Goal: Task Accomplishment & Management: Complete application form

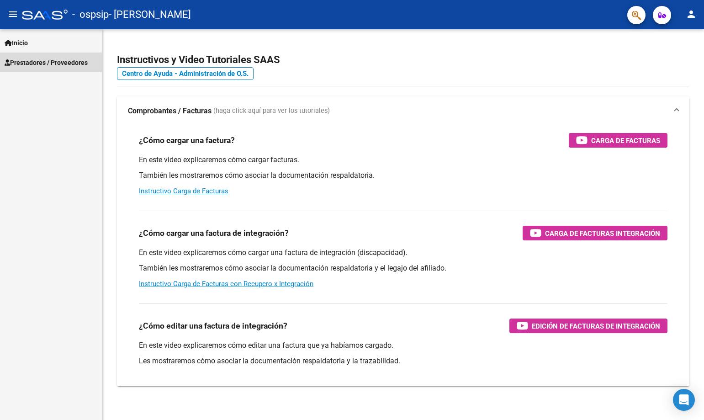
click at [32, 54] on link "Prestadores / Proveedores" at bounding box center [51, 63] width 102 height 20
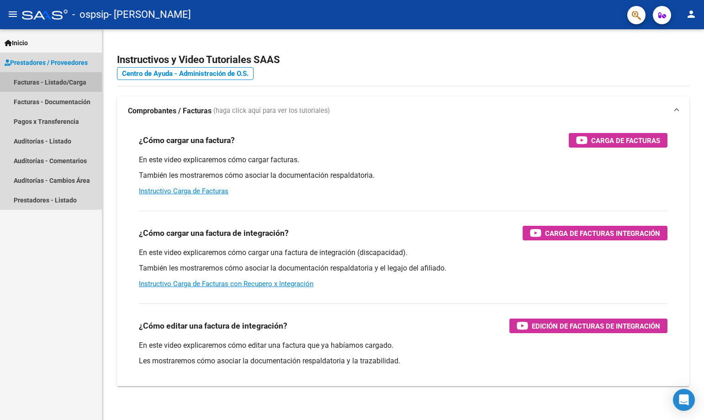
click at [65, 81] on link "Facturas - Listado/Carga" at bounding box center [51, 82] width 102 height 20
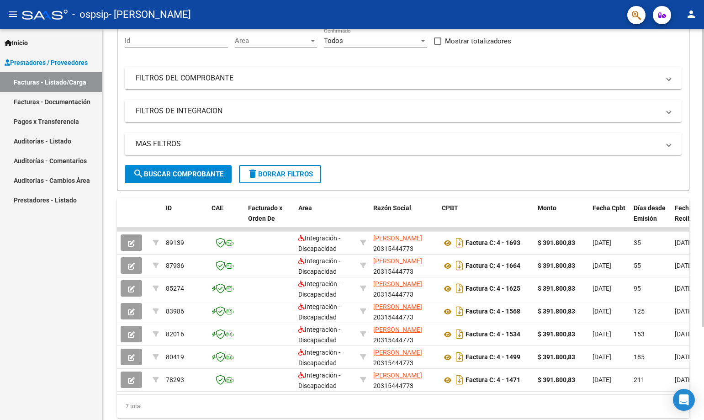
scroll to position [91, 0]
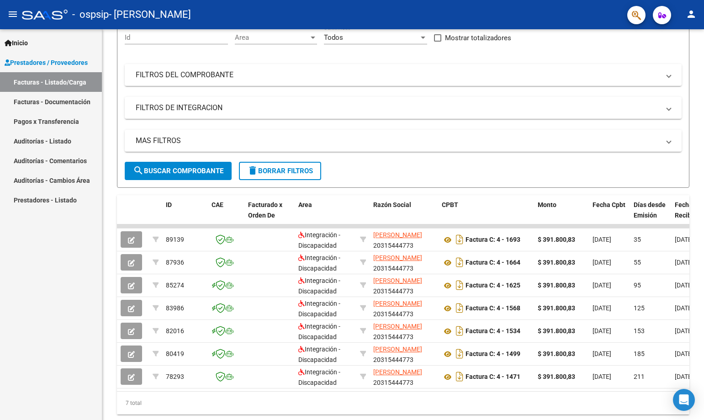
click at [59, 107] on link "Facturas - Documentación" at bounding box center [51, 102] width 102 height 20
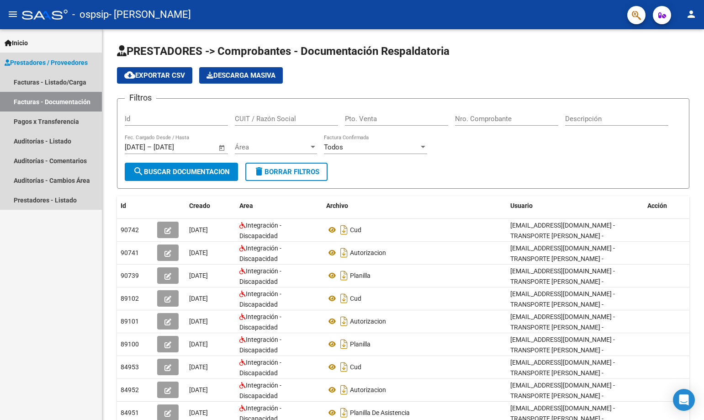
click at [65, 62] on span "Prestadores / Proveedores" at bounding box center [46, 63] width 83 height 10
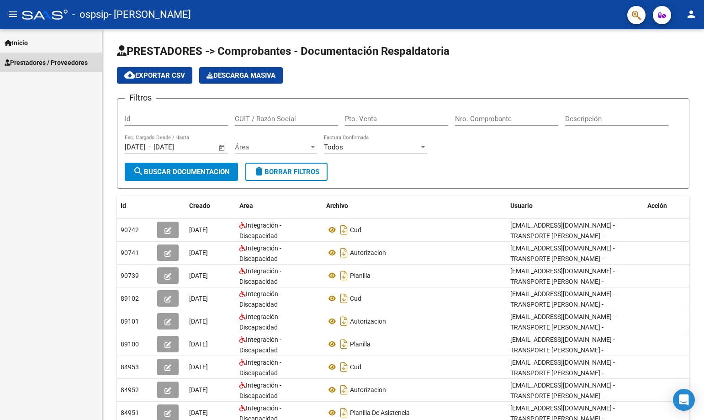
click at [63, 62] on span "Prestadores / Proveedores" at bounding box center [46, 63] width 83 height 10
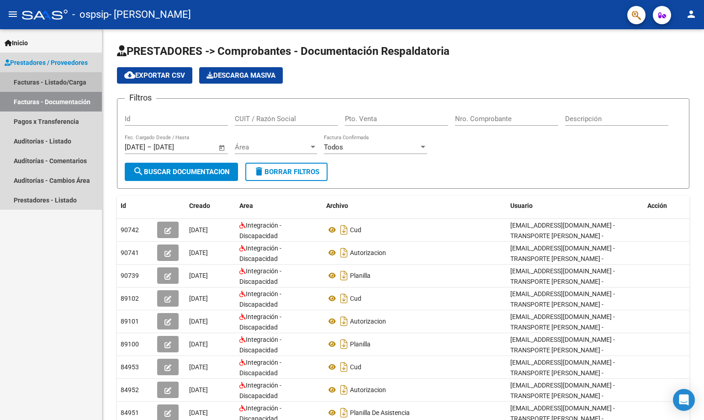
click at [58, 84] on link "Facturas - Listado/Carga" at bounding box center [51, 82] width 102 height 20
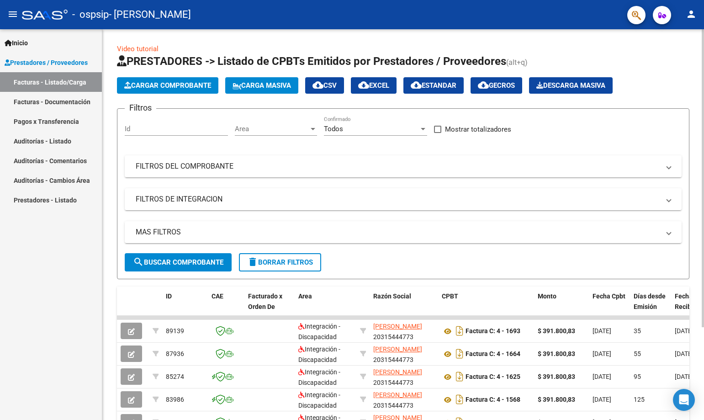
click at [176, 86] on span "Cargar Comprobante" at bounding box center [167, 85] width 87 height 8
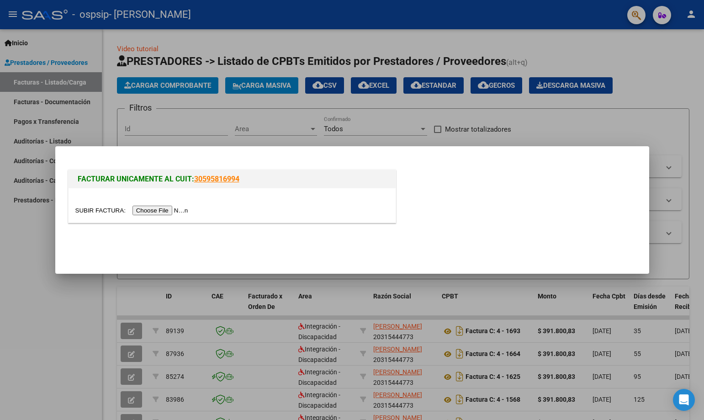
click at [174, 208] on input "file" at bounding box center [133, 211] width 116 height 10
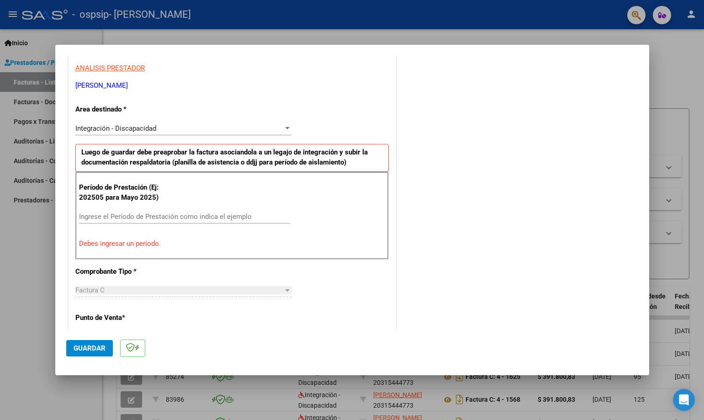
scroll to position [183, 0]
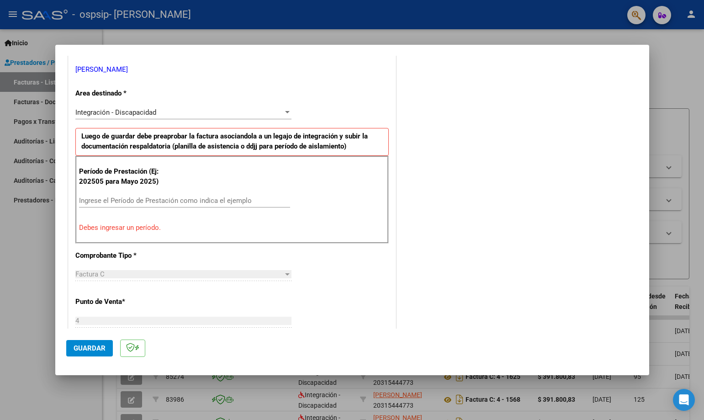
click at [170, 206] on div "Ingrese el Período de Prestación como indica el ejemplo" at bounding box center [184, 201] width 211 height 14
click at [173, 202] on input "Ingrese el Período de Prestación como indica el ejemplo" at bounding box center [184, 200] width 211 height 8
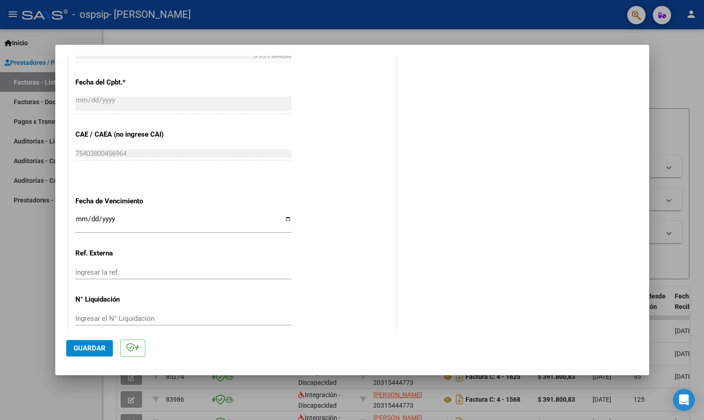
scroll to position [531, 0]
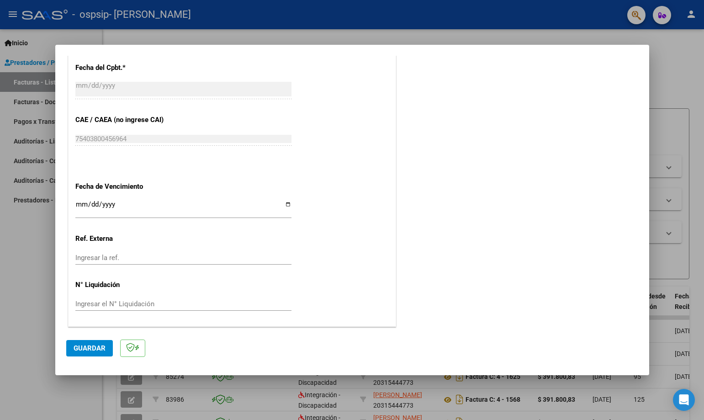
type input "202509"
click at [286, 205] on input "Ingresar la fecha" at bounding box center [183, 207] width 216 height 15
type input "[DATE]"
click at [95, 346] on span "Guardar" at bounding box center [90, 348] width 32 height 8
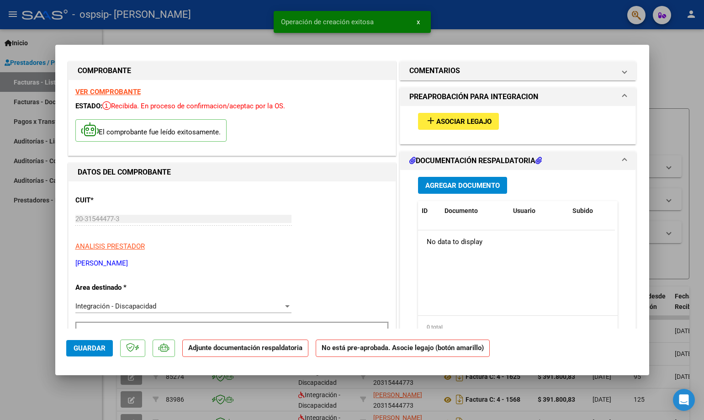
scroll to position [0, 0]
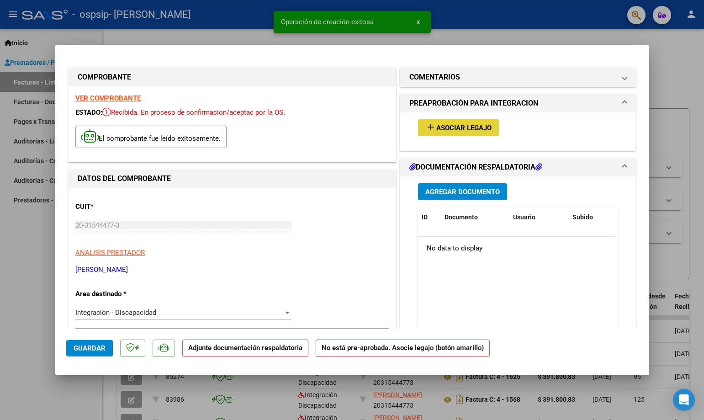
click at [464, 125] on span "Asociar Legajo" at bounding box center [463, 128] width 55 height 8
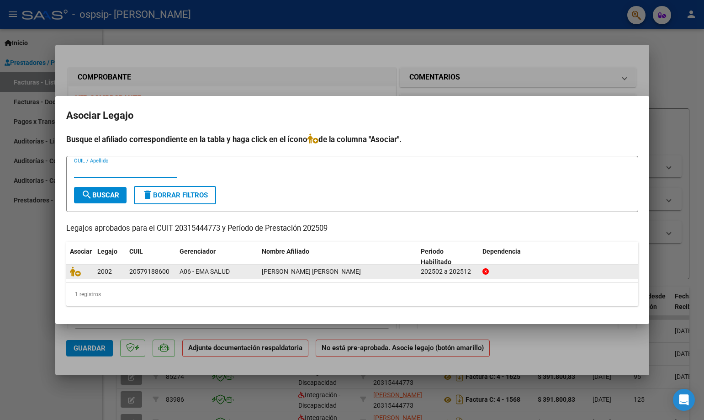
click at [91, 271] on datatable-body-cell at bounding box center [79, 271] width 27 height 14
click at [79, 272] on icon at bounding box center [75, 271] width 11 height 10
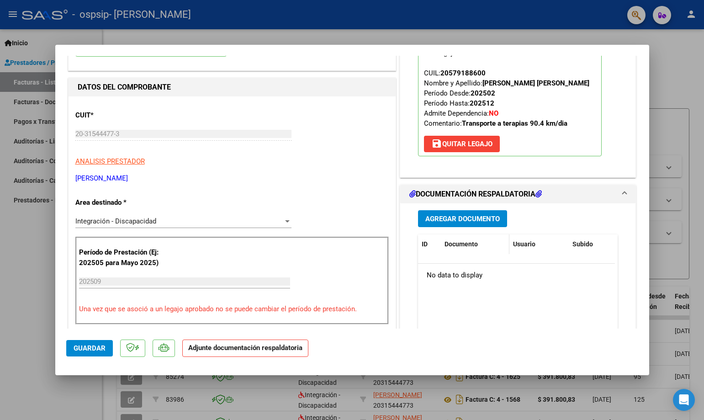
scroll to position [137, 0]
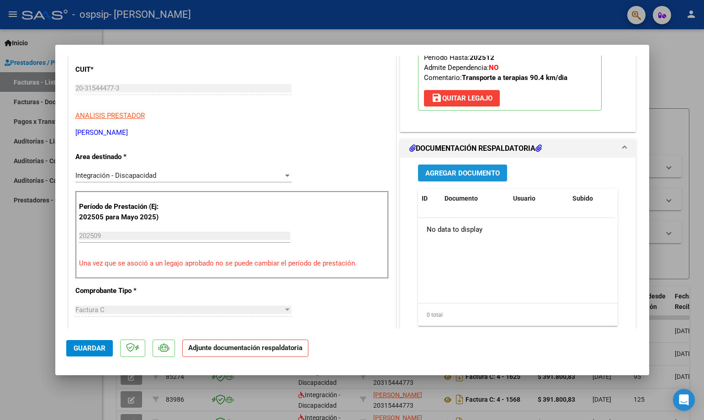
click at [446, 177] on span "Agregar Documento" at bounding box center [462, 173] width 74 height 8
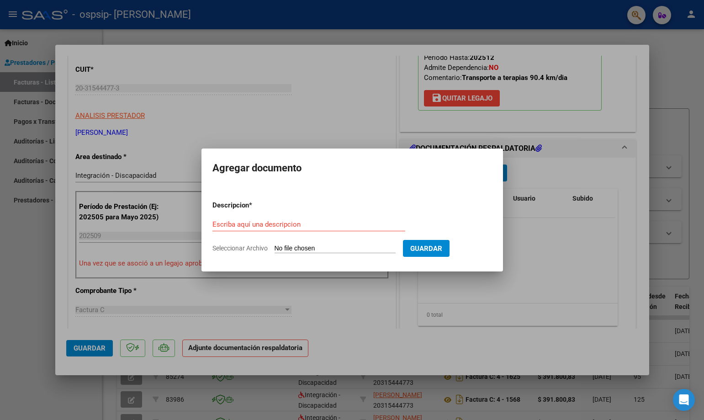
click at [308, 231] on div "Escriba aquí una descripcion" at bounding box center [308, 228] width 193 height 22
click at [308, 224] on input "Escriba aquí una descripcion" at bounding box center [308, 224] width 193 height 8
type input "PLANILLA"
click at [380, 246] on input "Seleccionar Archivo" at bounding box center [334, 248] width 121 height 9
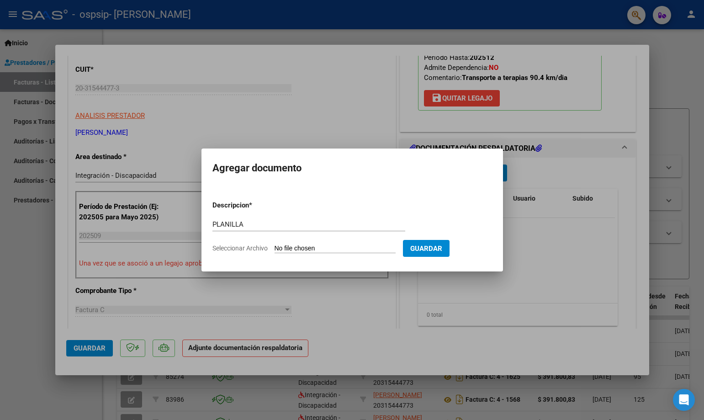
type input "C:\fakepath\[PERSON_NAME] 07102025.pdf"
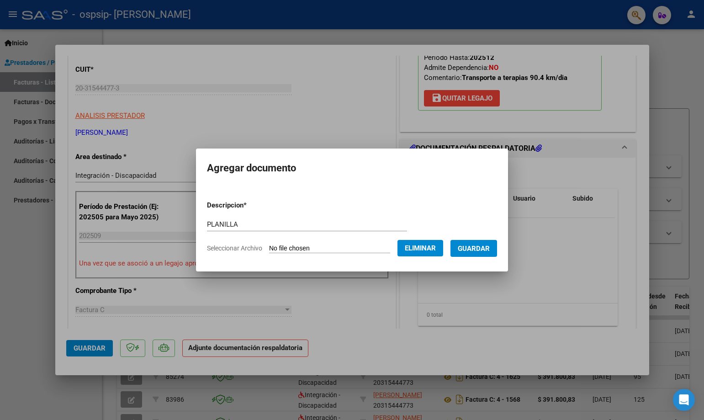
click at [470, 250] on span "Guardar" at bounding box center [474, 248] width 32 height 8
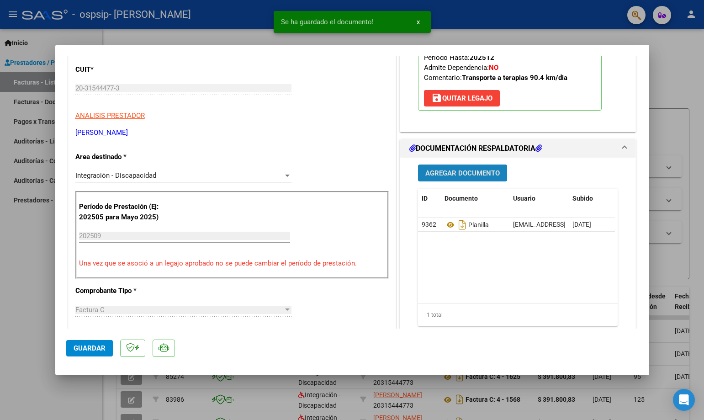
click at [462, 176] on span "Agregar Documento" at bounding box center [462, 173] width 74 height 8
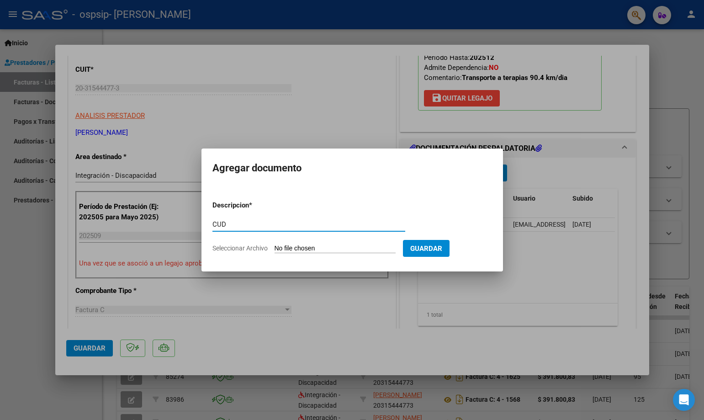
type input "CUD"
click at [312, 245] on input "Seleccionar Archivo" at bounding box center [334, 248] width 121 height 9
type input "C:\fakepath\CUD [PERSON_NAME].pdf"
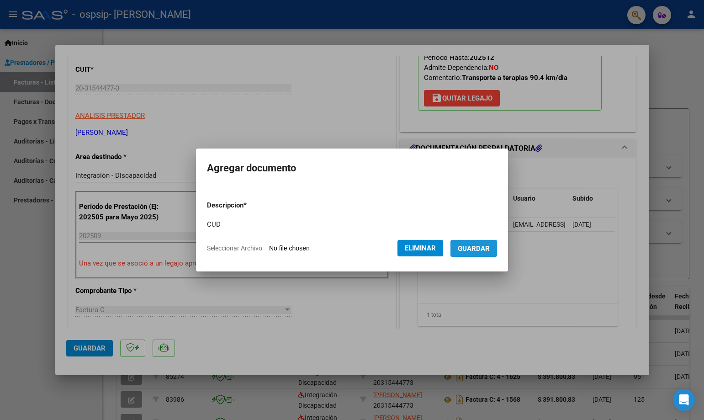
click at [486, 245] on span "Guardar" at bounding box center [474, 248] width 32 height 8
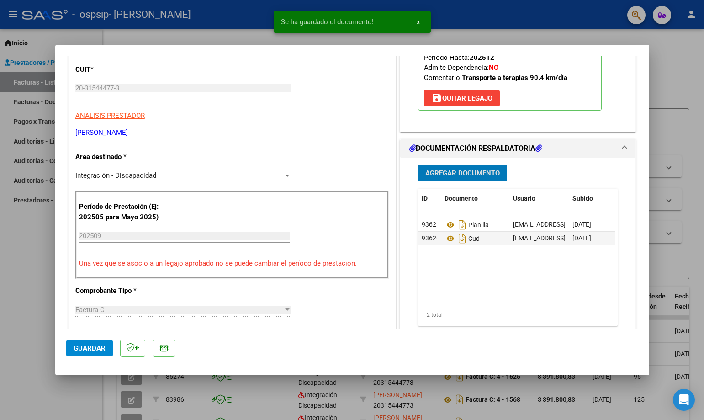
click at [441, 176] on span "Agregar Documento" at bounding box center [462, 173] width 74 height 8
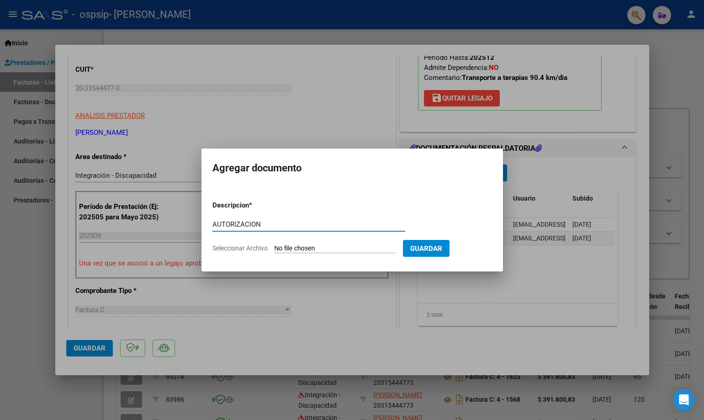
type input "AUTORIZACION"
click at [317, 244] on input "Seleccionar Archivo" at bounding box center [334, 248] width 121 height 9
type input "C:\fakepath\AUTORIZACION [PERSON_NAME].pdf"
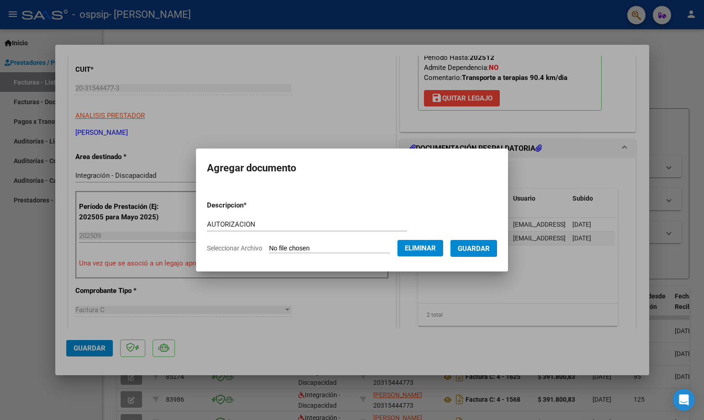
click at [476, 253] on button "Guardar" at bounding box center [473, 248] width 47 height 17
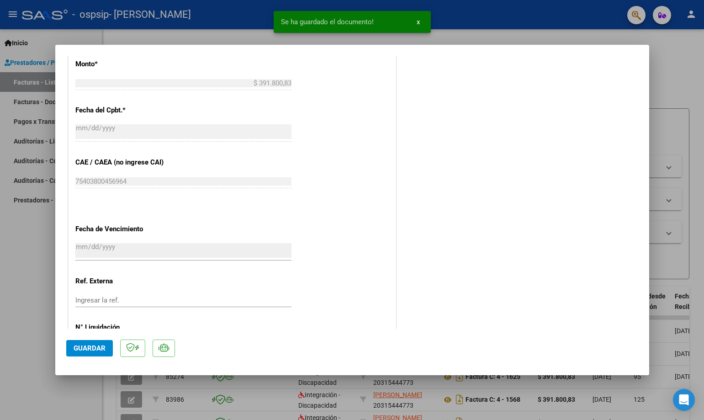
scroll to position [545, 0]
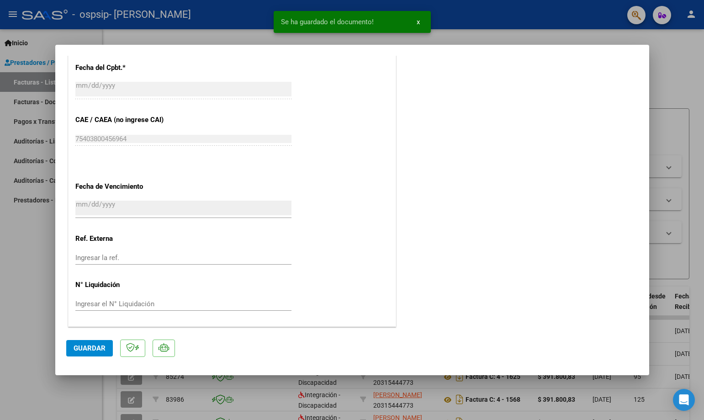
click at [95, 346] on span "Guardar" at bounding box center [90, 348] width 32 height 8
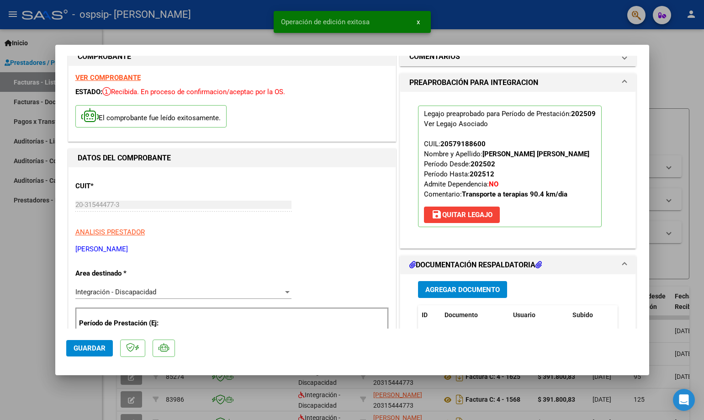
scroll to position [0, 0]
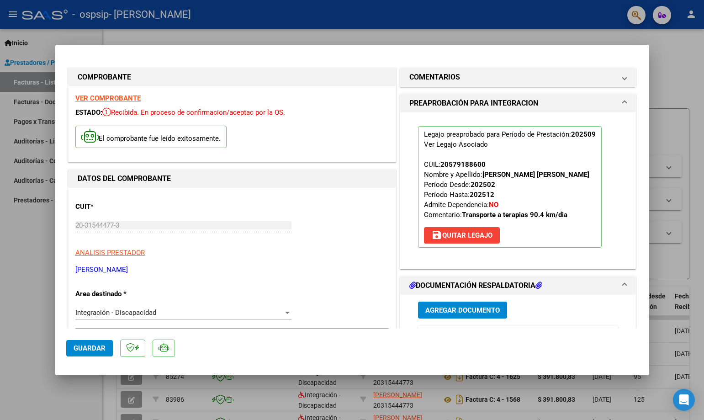
click at [169, 140] on p "El comprobante fue leído exitosamente." at bounding box center [150, 137] width 151 height 22
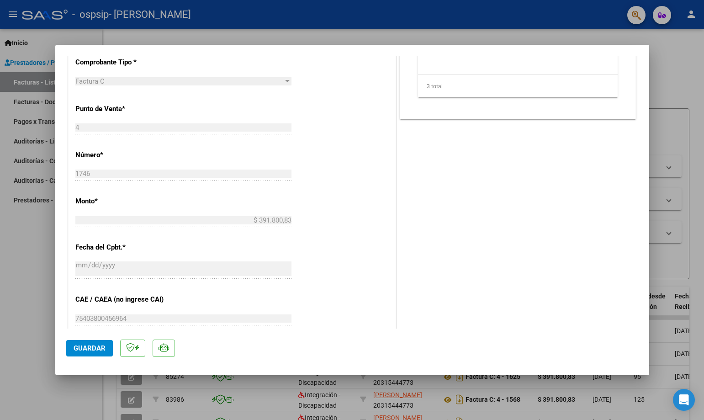
scroll to position [545, 0]
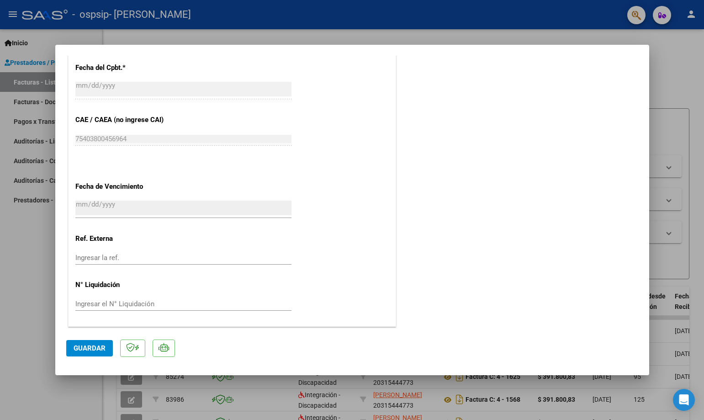
click at [696, 79] on div at bounding box center [352, 210] width 704 height 420
type input "$ 0,00"
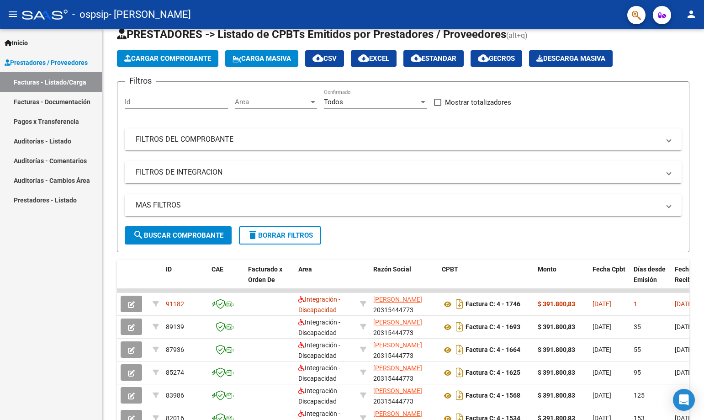
scroll to position [0, 0]
